Goal: Transaction & Acquisition: Purchase product/service

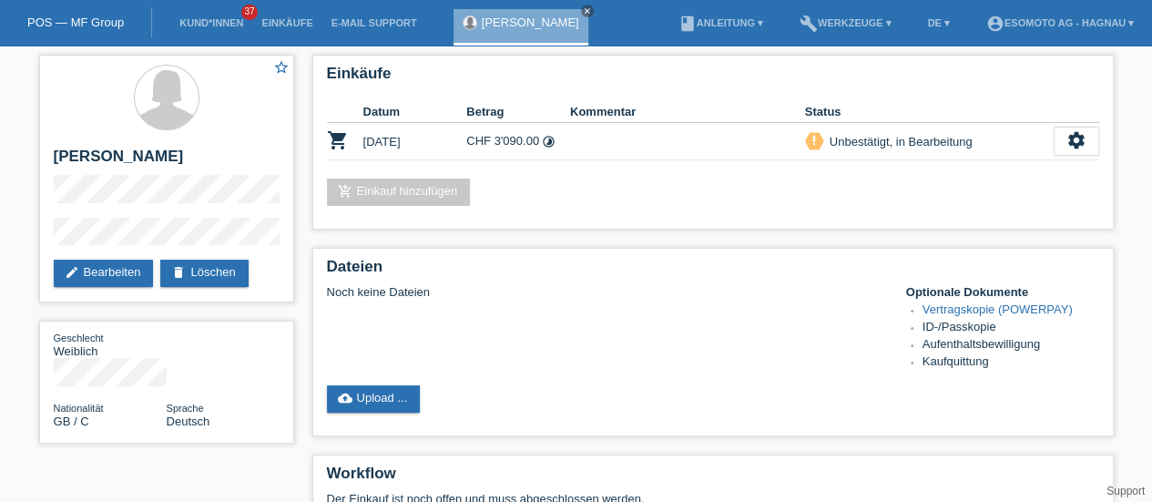
click at [97, 21] on link "POS — MF Group" at bounding box center [75, 22] width 97 height 14
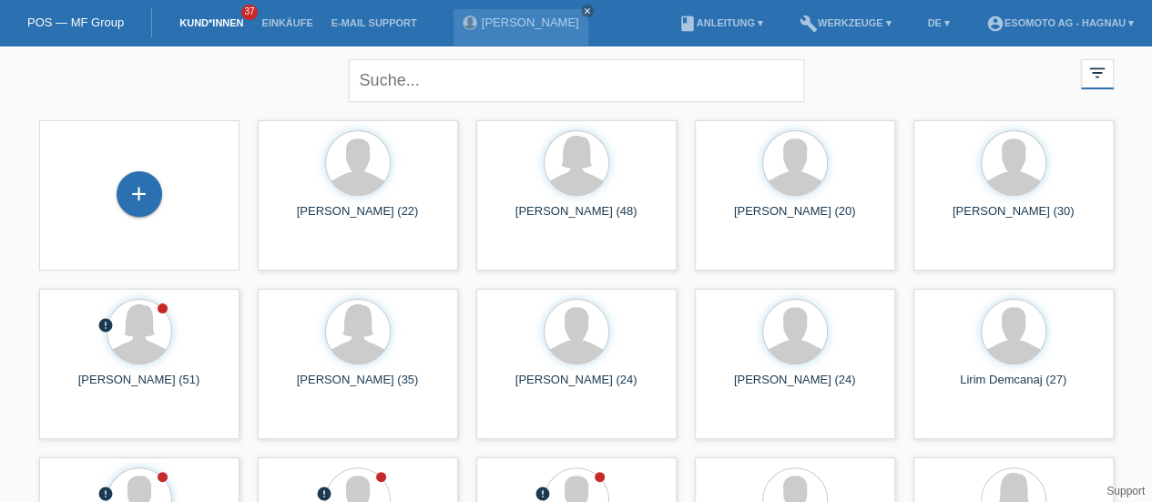
click at [137, 203] on div "+" at bounding box center [140, 194] width 46 height 46
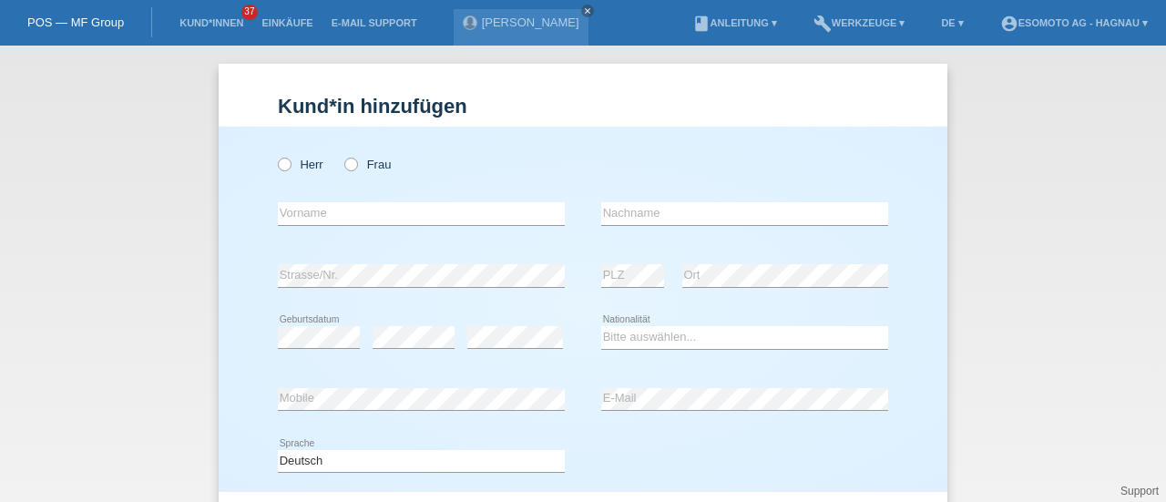
click at [275, 155] on icon at bounding box center [275, 155] width 0 height 0
click at [280, 169] on input "Herr" at bounding box center [284, 164] width 12 height 12
radio input "true"
click at [312, 218] on input "text" at bounding box center [421, 213] width 287 height 23
click at [254, 252] on div "Herr Frau error Vorname error" at bounding box center [583, 309] width 729 height 365
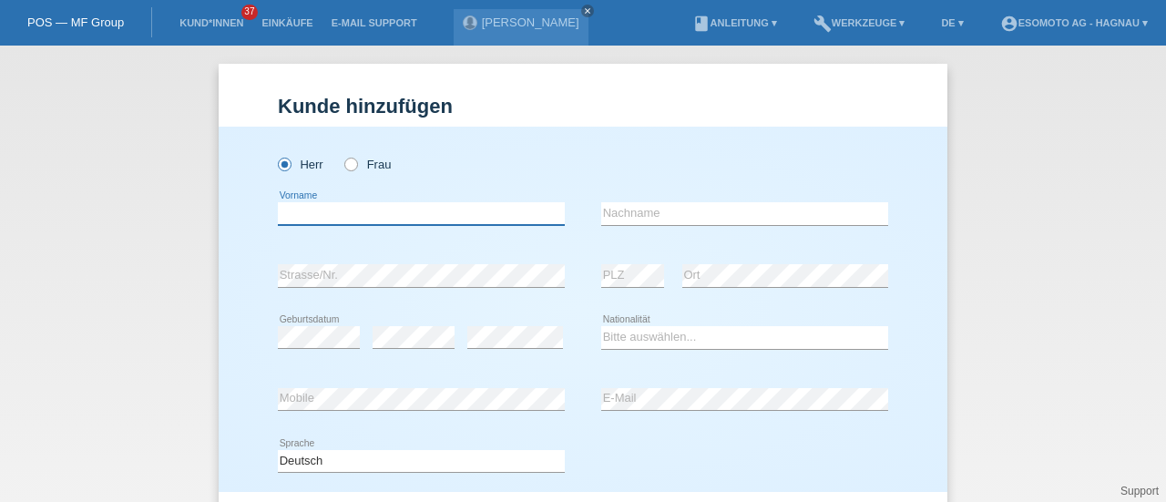
click at [305, 211] on input "text" at bounding box center [421, 213] width 287 height 23
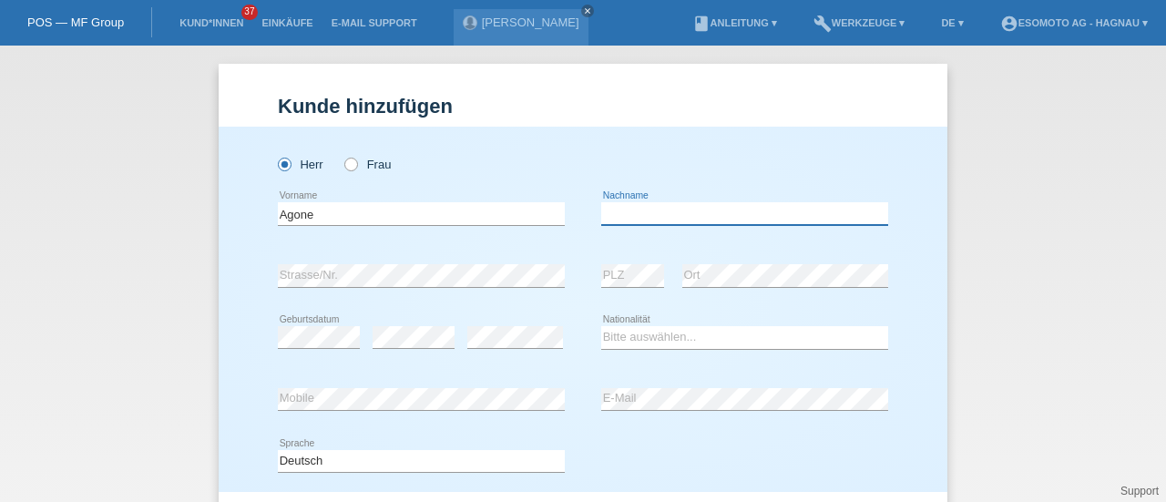
click at [642, 214] on input "text" at bounding box center [744, 213] width 287 height 23
click at [448, 209] on input "Agone" at bounding box center [421, 213] width 287 height 23
type input "Agon"
type input "Amzai"
click at [616, 340] on select "Bitte auswählen... Schweiz Deutschland Liechtenstein Österreich ------------ Af…" at bounding box center [744, 337] width 287 height 22
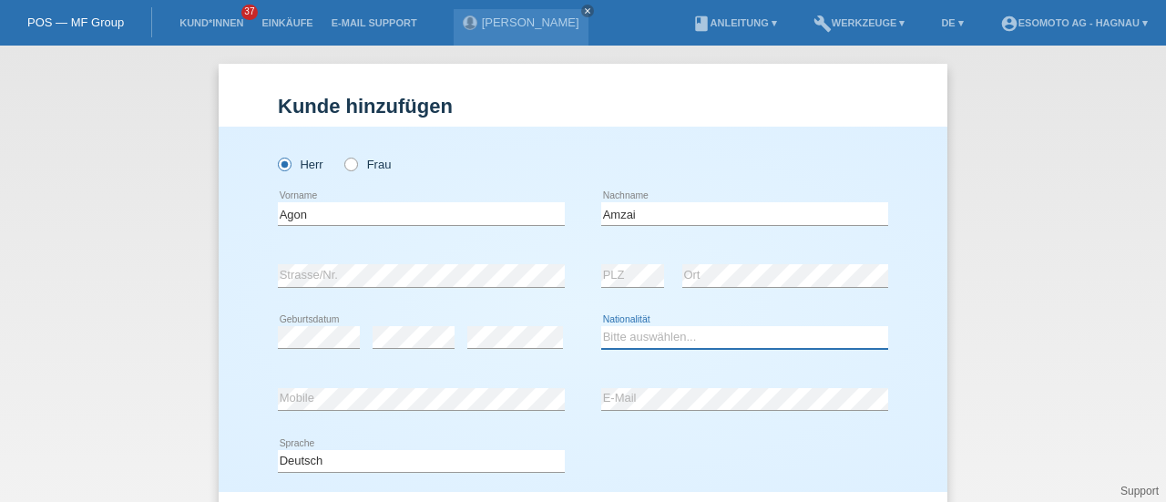
select select "CH"
click at [601, 326] on select "Bitte auswählen... Schweiz Deutschland Liechtenstein Österreich ------------ Af…" at bounding box center [744, 337] width 287 height 22
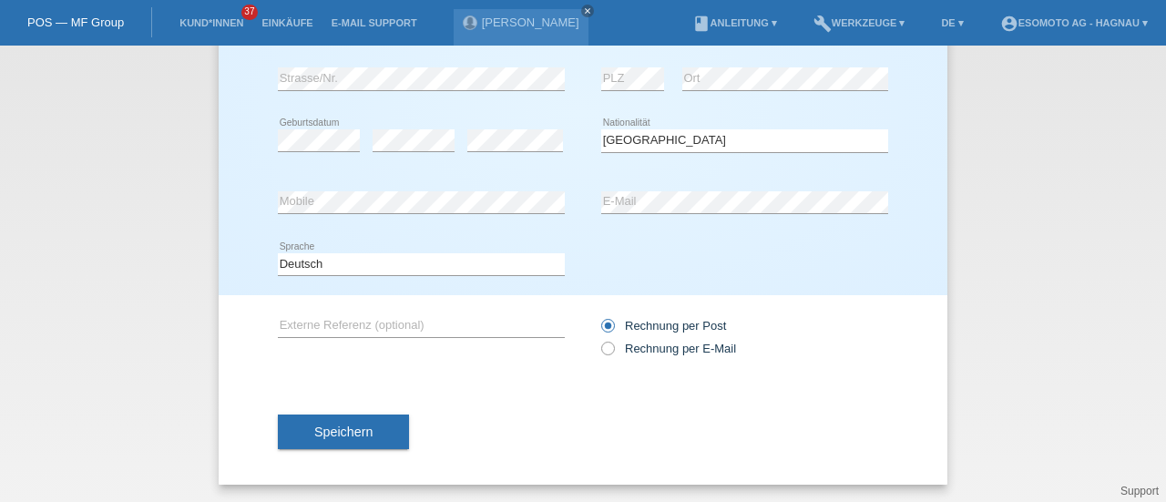
click at [302, 433] on button "Speichern" at bounding box center [343, 432] width 131 height 35
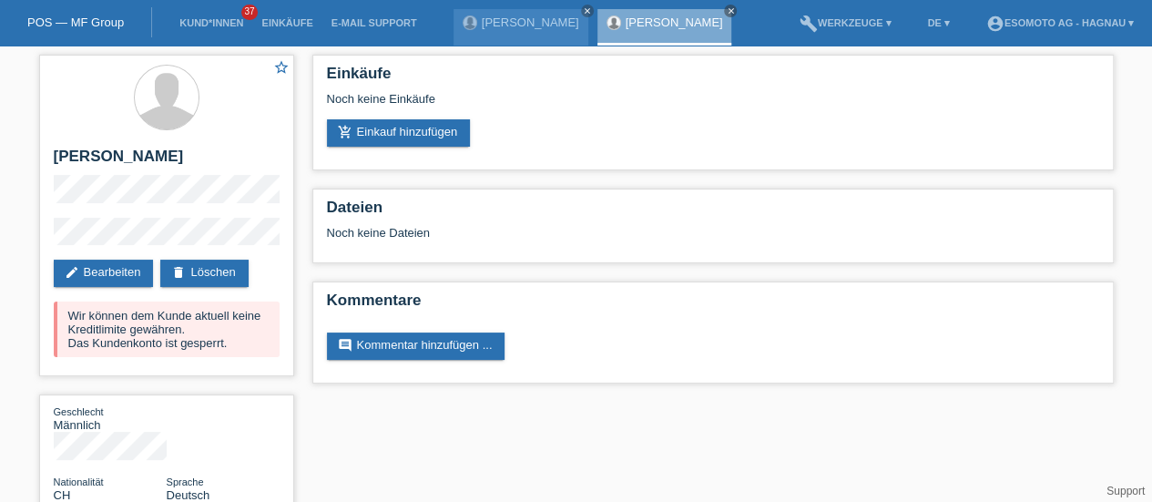
click at [388, 137] on link "add_shopping_cart Einkauf hinzufügen" at bounding box center [399, 132] width 144 height 27
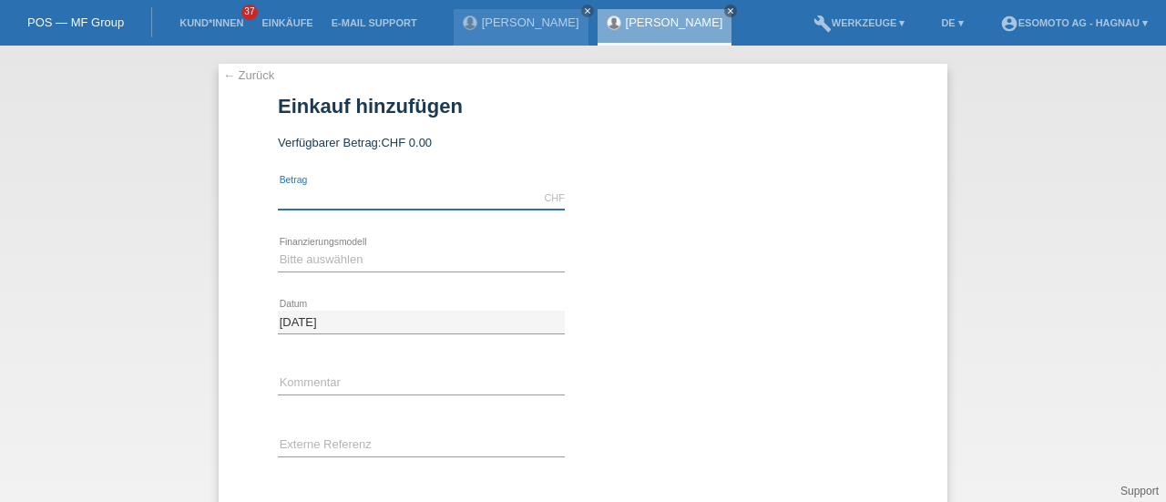
click at [301, 196] on input "text" at bounding box center [421, 198] width 287 height 23
type input "7600.00"
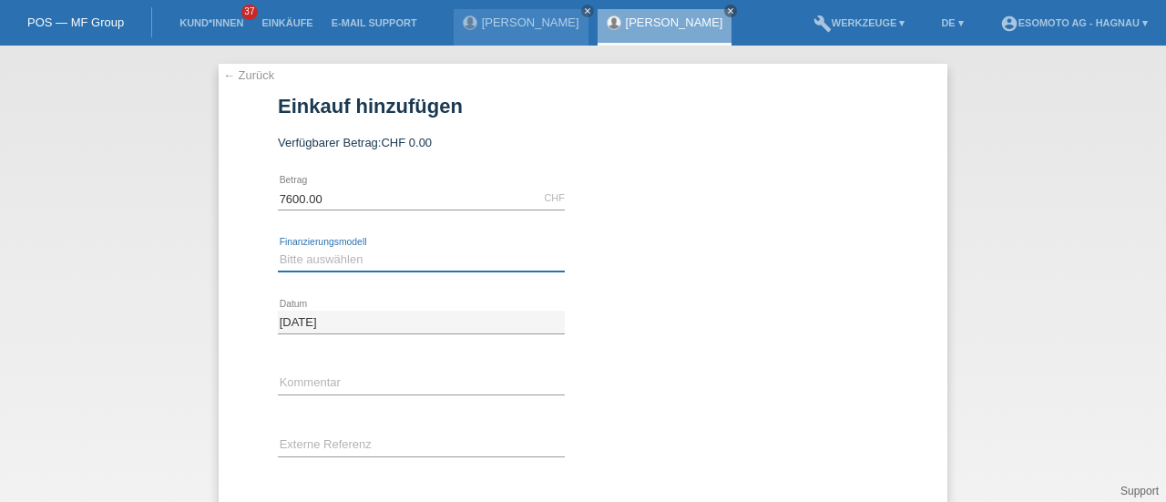
click at [323, 260] on select "Bitte auswählen Fixe Raten Kauf auf Rechnung mit Teilzahlungsoption" at bounding box center [421, 260] width 287 height 22
select select "69"
click at [278, 249] on select "Bitte auswählen Fixe Raten Kauf auf Rechnung mit Teilzahlungsoption" at bounding box center [421, 260] width 287 height 22
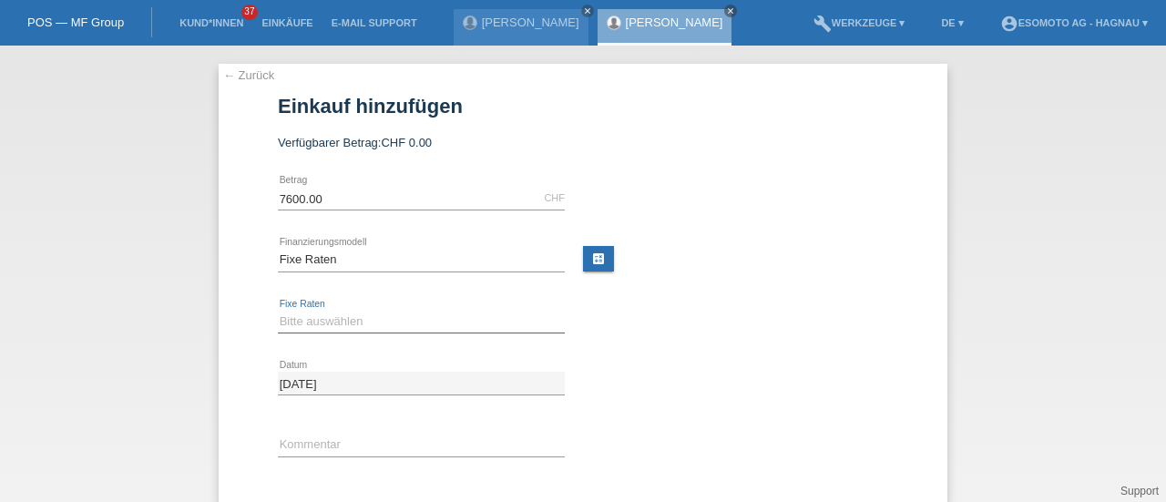
click at [319, 327] on select "Bitte auswählen 12 Raten 24 Raten 36 Raten 48 Raten" at bounding box center [421, 322] width 287 height 22
click at [315, 322] on select "Bitte auswählen 12 Raten 24 Raten 36 Raten 48 Raten" at bounding box center [421, 322] width 287 height 22
select select "140"
click at [278, 311] on select "Bitte auswählen 12 Raten 24 Raten 36 Raten 48 Raten" at bounding box center [421, 322] width 287 height 22
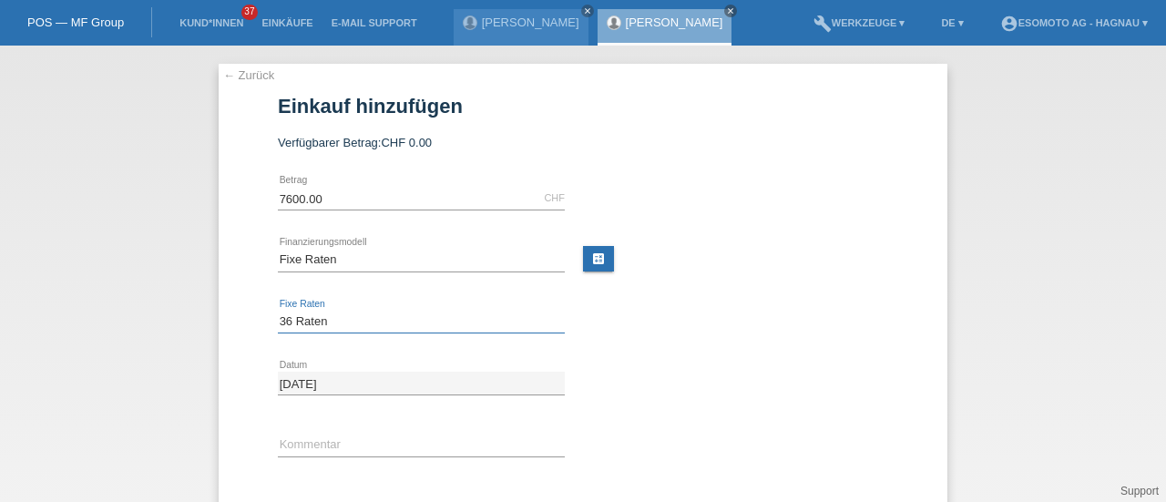
scroll to position [159, 0]
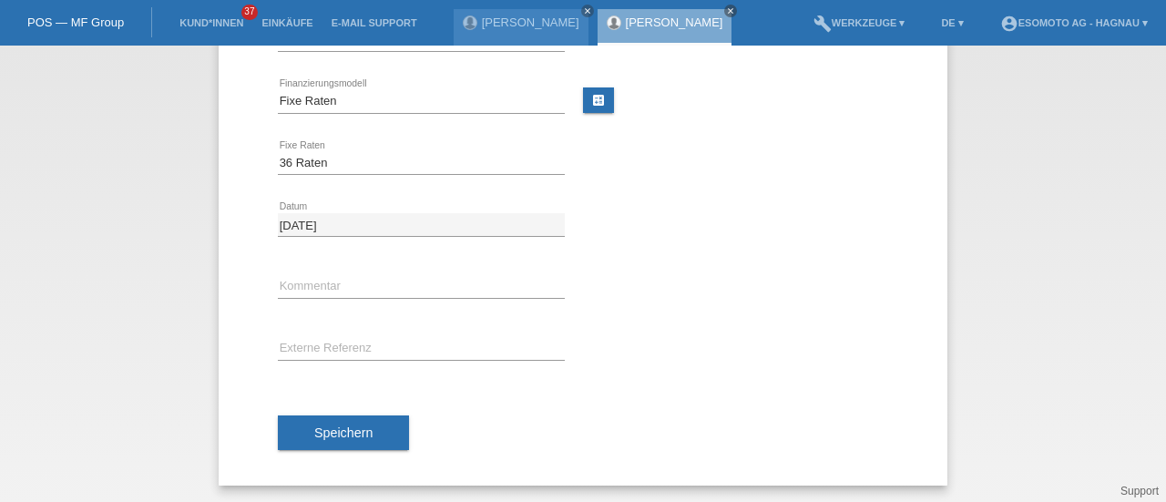
click at [314, 425] on span "Speichern" at bounding box center [343, 432] width 58 height 15
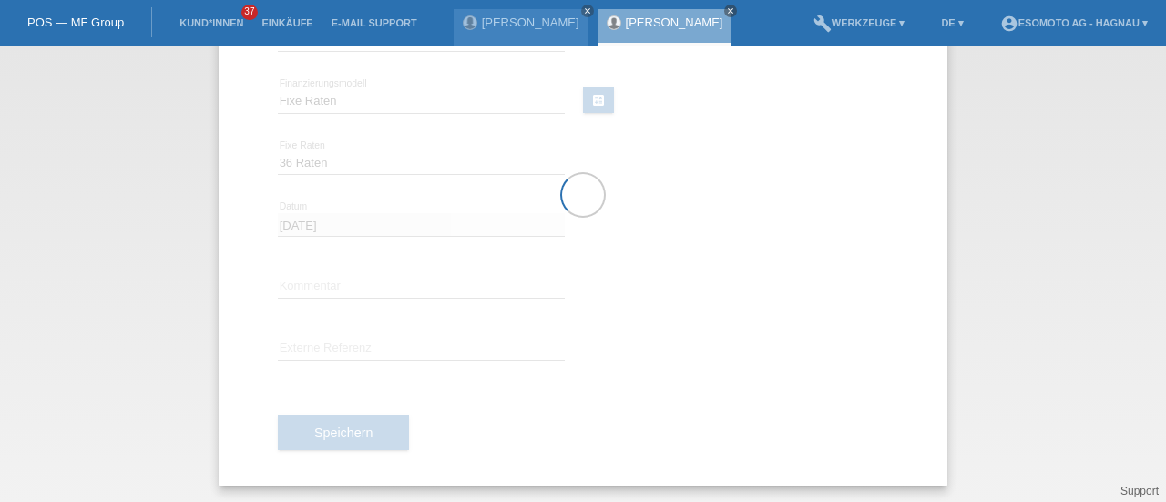
scroll to position [0, 0]
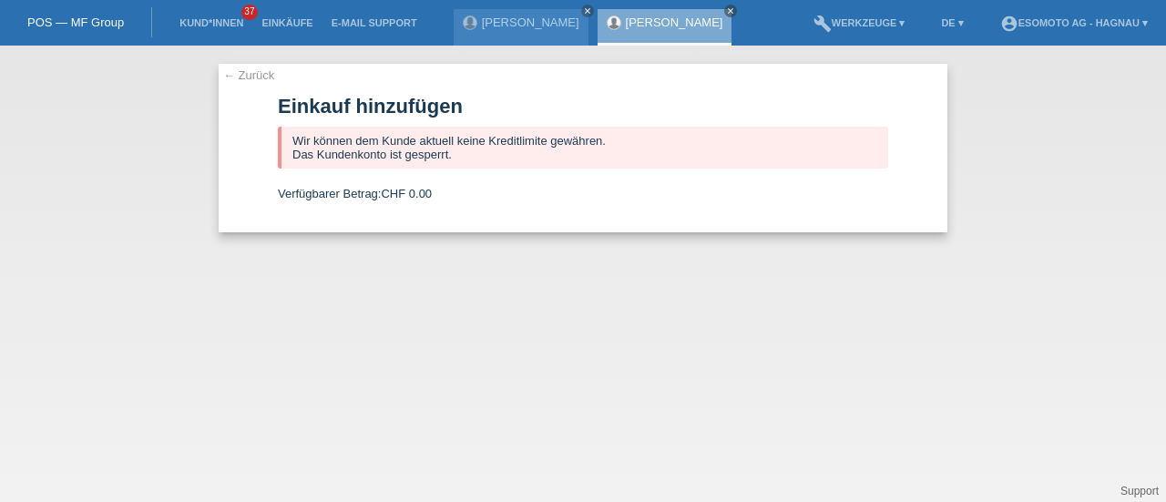
click at [242, 77] on link "← Zurück" at bounding box center [248, 75] width 51 height 14
